Goal: Task Accomplishment & Management: Manage account settings

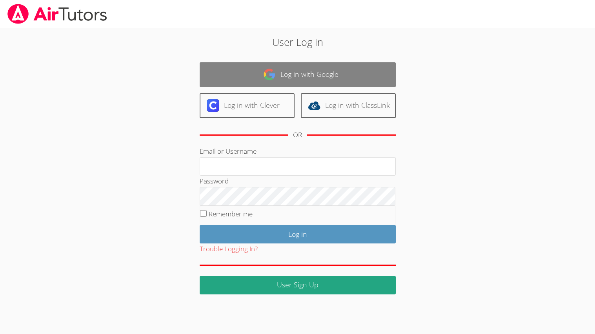
click at [290, 75] on link "Log in with Google" at bounding box center [298, 74] width 196 height 25
